Goal: Entertainment & Leisure: Consume media (video, audio)

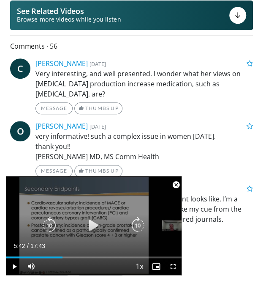
click at [91, 223] on icon "Video Player" at bounding box center [93, 225] width 17 height 17
click at [47, 225] on icon "Video Player" at bounding box center [49, 225] width 17 height 17
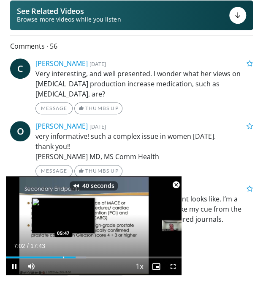
click at [63, 256] on div "Loaded : 45.73% 07:02 05:47" at bounding box center [94, 254] width 176 height 8
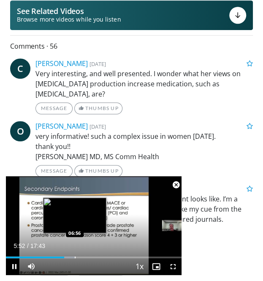
click at [74, 256] on div "Loaded : 39.19% 05:52 06:56" at bounding box center [94, 254] width 176 height 8
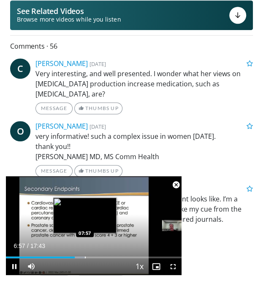
click at [85, 256] on div "Progress Bar" at bounding box center [85, 257] width 1 height 2
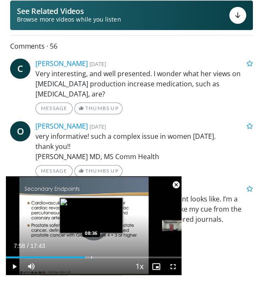
click at [91, 256] on div "Progress Bar" at bounding box center [91, 257] width 1 height 2
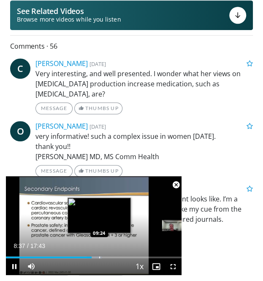
click at [99, 256] on div "Progress Bar" at bounding box center [99, 257] width 1 height 2
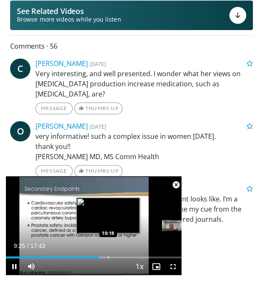
click at [109, 258] on div "Progress Bar" at bounding box center [108, 257] width 1 height 2
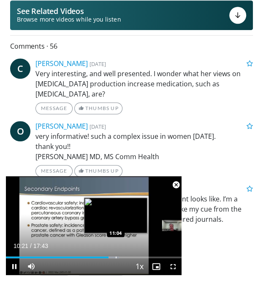
click at [116, 258] on div "Progress Bar" at bounding box center [116, 257] width 1 height 2
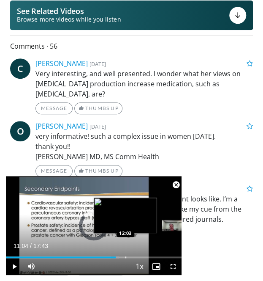
click at [126, 257] on div "Progress Bar" at bounding box center [126, 257] width 1 height 2
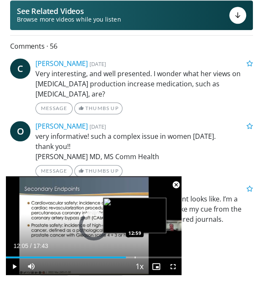
click at [135, 257] on div "Progress Bar" at bounding box center [135, 257] width 1 height 2
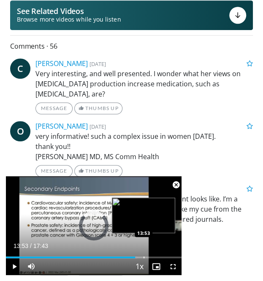
click at [144, 257] on div "Progress Bar" at bounding box center [144, 257] width 1 height 2
click at [155, 257] on div "Progress Bar" at bounding box center [155, 257] width 1 height 2
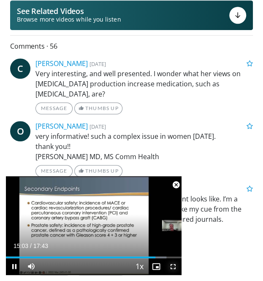
click at [167, 258] on span "Video Player" at bounding box center [173, 266] width 17 height 17
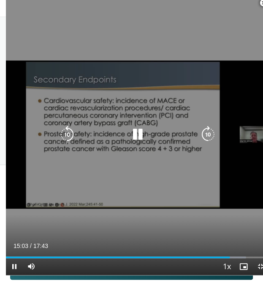
scroll to position [133, 0]
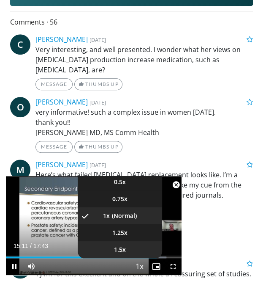
click at [132, 257] on li "1.5x" at bounding box center [120, 249] width 85 height 17
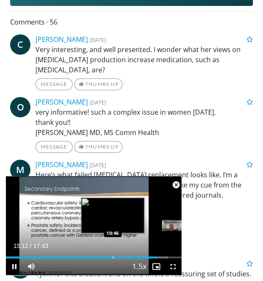
click at [112, 255] on div "Loaded : 92.19% 15:12 10:46" at bounding box center [94, 254] width 176 height 8
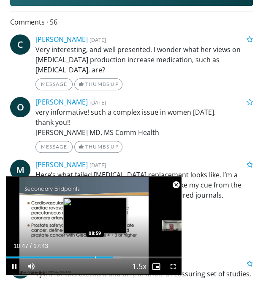
click at [95, 258] on div "Progress Bar" at bounding box center [95, 257] width 1 height 2
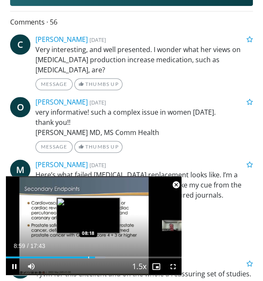
click at [88, 257] on div "Progress Bar" at bounding box center [88, 257] width 1 height 2
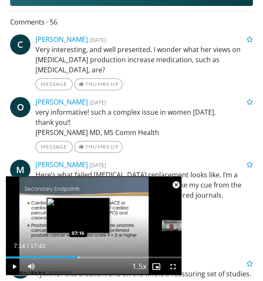
click at [78, 257] on div "07:14" at bounding box center [42, 257] width 72 height 2
click at [72, 256] on div "Loaded : 38.26% 06:38 06:46" at bounding box center [94, 257] width 176 height 2
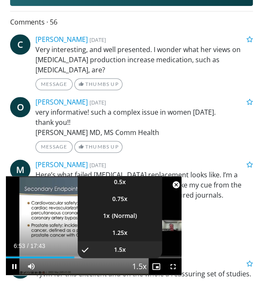
click at [140, 266] on span "Video Player" at bounding box center [140, 266] width 12 height 17
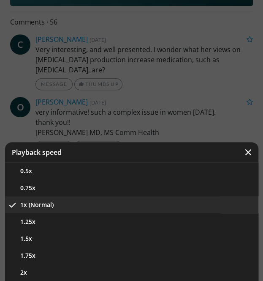
click at [61, 204] on button "1x (Normal)" at bounding box center [132, 204] width 254 height 17
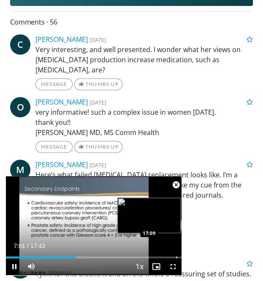
click at [176, 256] on video-js "**********" at bounding box center [94, 225] width 176 height 99
click at [173, 256] on div "Progress Bar" at bounding box center [173, 257] width 1 height 2
click at [177, 255] on div "Loaded : 100.00% 16:57 17:15" at bounding box center [94, 254] width 176 height 8
click at [179, 255] on div "Loaded : 100.00% 17:30 17:30" at bounding box center [94, 254] width 176 height 8
click at [174, 257] on div "Progress Bar" at bounding box center [174, 257] width 1 height 2
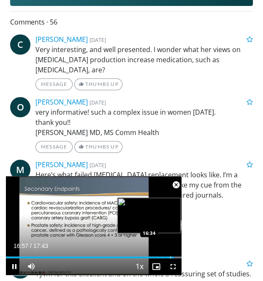
click at [170, 256] on div "Loaded : 100.00% 16:57 16:34" at bounding box center [94, 254] width 176 height 8
click at [177, 257] on div "Progress Bar" at bounding box center [177, 257] width 1 height 2
click at [158, 258] on div "Progress Bar" at bounding box center [158, 257] width 1 height 2
click at [164, 257] on div "Progress Bar" at bounding box center [164, 257] width 1 height 2
click at [166, 257] on div "Progress Bar" at bounding box center [166, 257] width 1 height 2
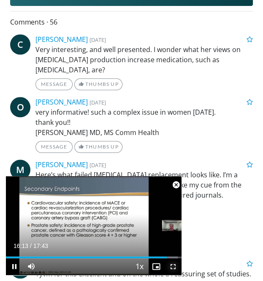
click at [172, 265] on span "Video Player" at bounding box center [173, 266] width 17 height 17
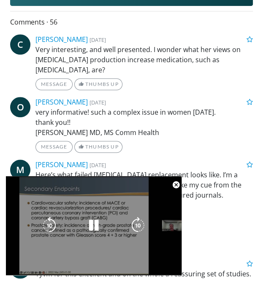
scroll to position [157, 0]
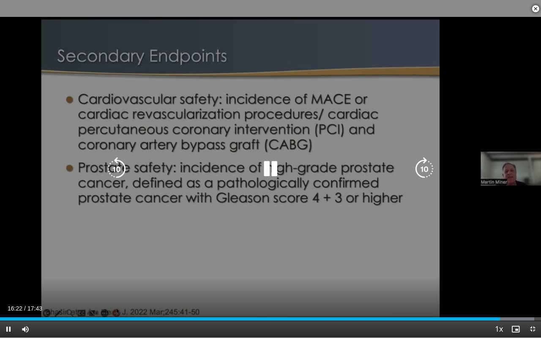
click at [115, 168] on icon "Video Player" at bounding box center [117, 169] width 24 height 24
click at [263, 168] on icon "Video Player" at bounding box center [425, 169] width 24 height 24
click at [263, 167] on icon "Video Player" at bounding box center [271, 169] width 24 height 24
